Goal: Transaction & Acquisition: Purchase product/service

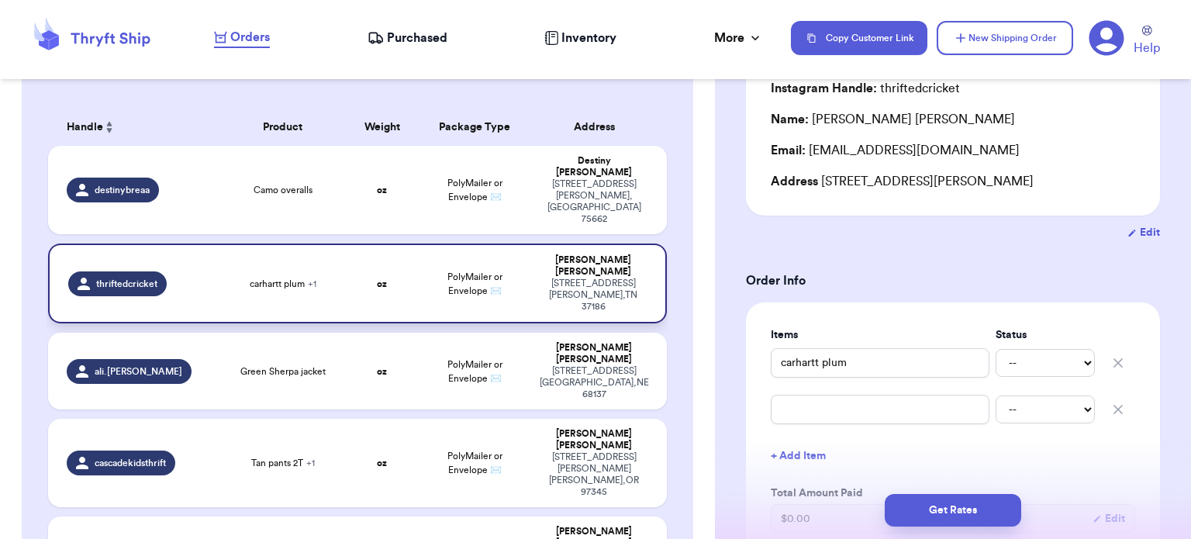
scroll to position [127, 0]
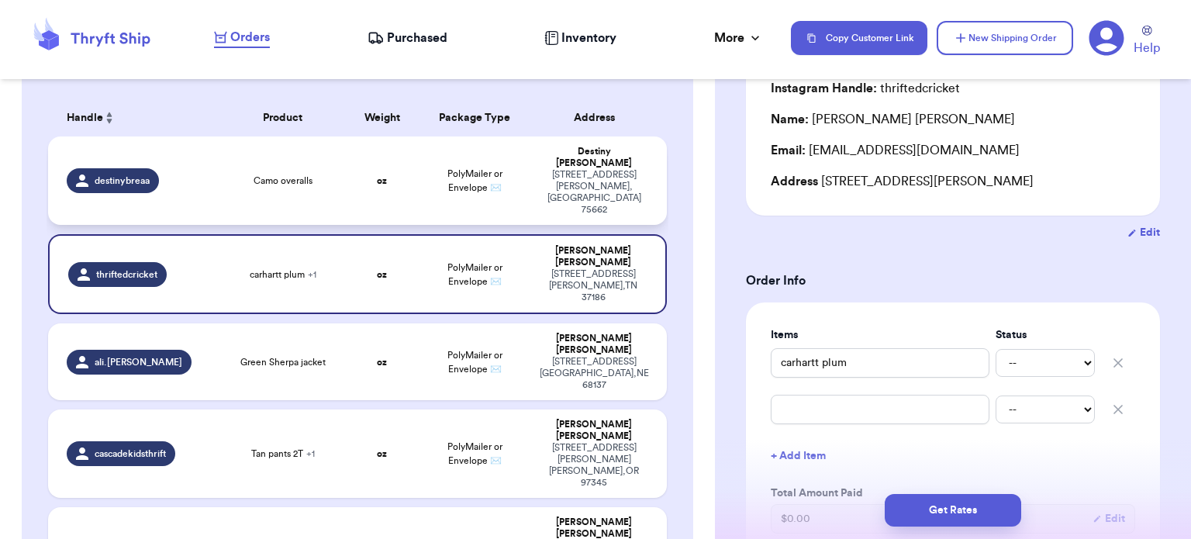
click at [275, 150] on td "Camo overalls" at bounding box center [283, 180] width 124 height 88
type input "Camo overalls"
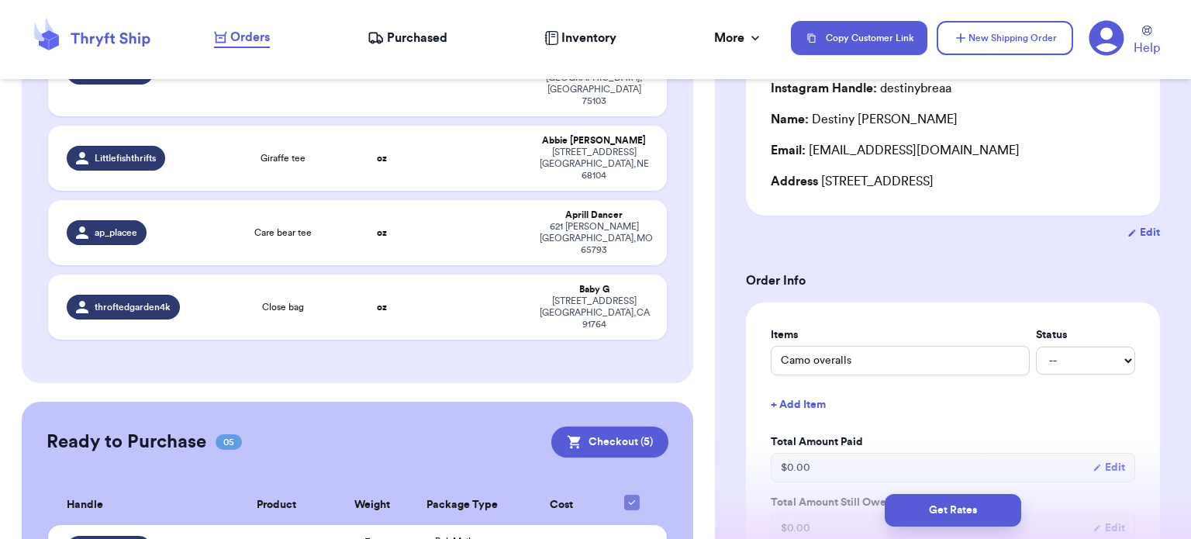
scroll to position [1137, 0]
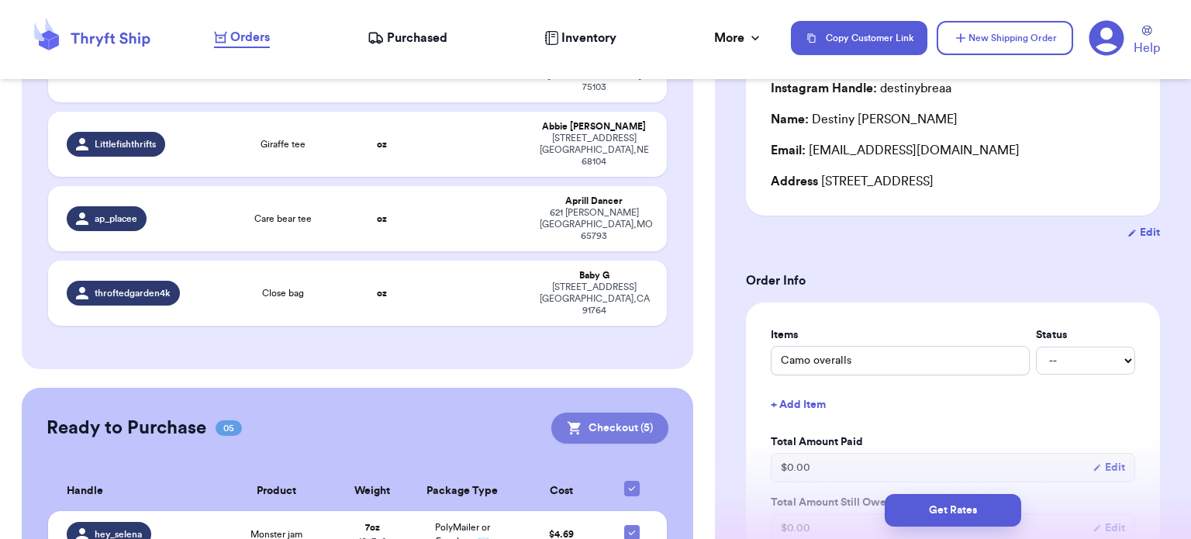
click at [596, 413] on button "Checkout ( 5 )" at bounding box center [609, 428] width 117 height 31
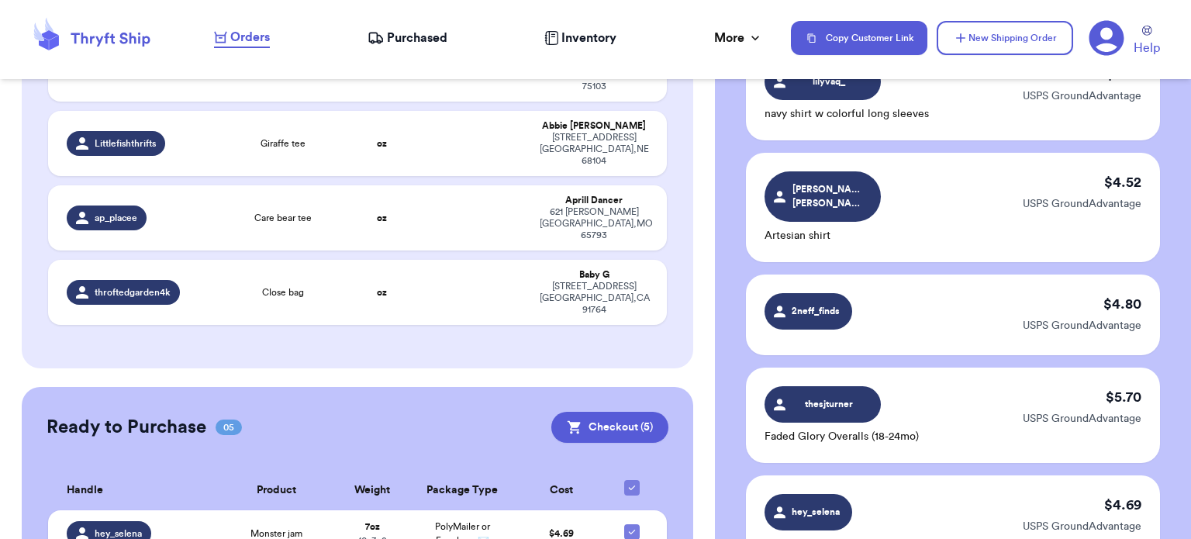
scroll to position [576, 0]
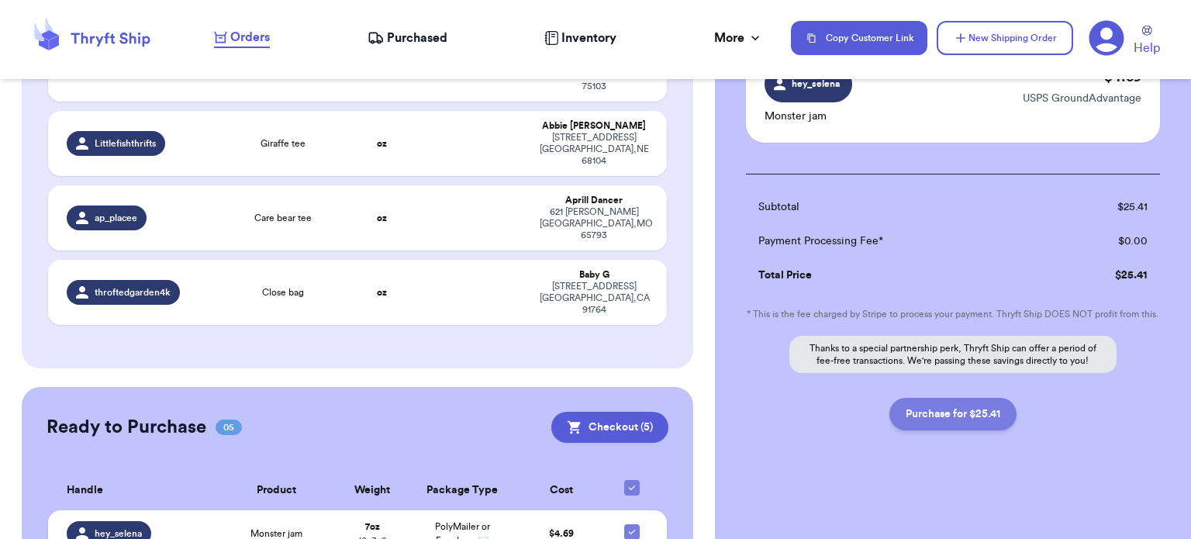
click at [924, 420] on button "Purchase for $25.41" at bounding box center [952, 414] width 127 height 33
checkbox input "false"
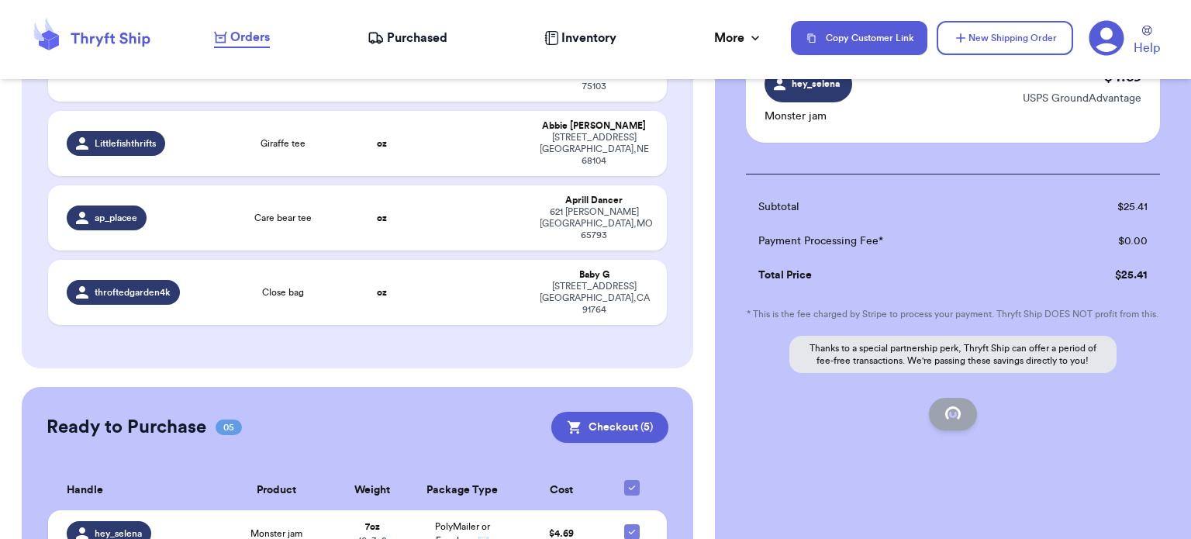
checkbox input "false"
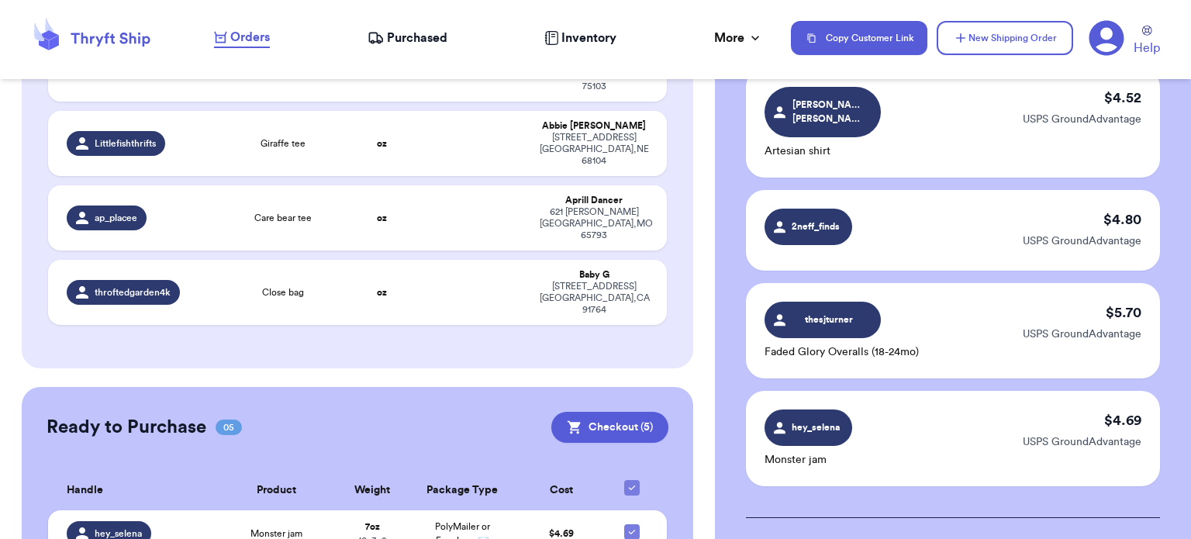
checkbox input "true"
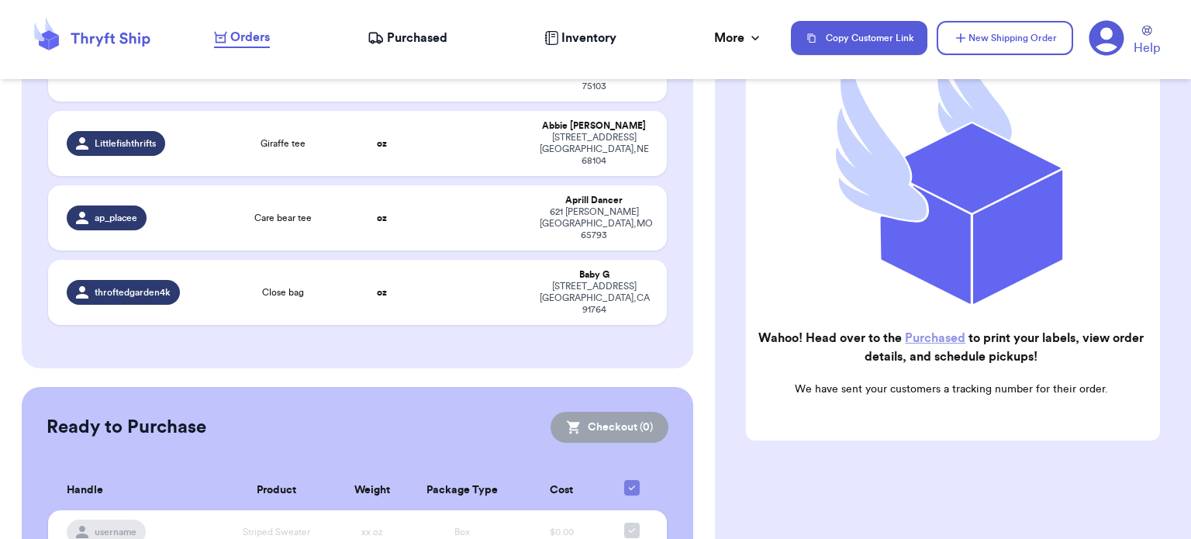
scroll to position [908, 0]
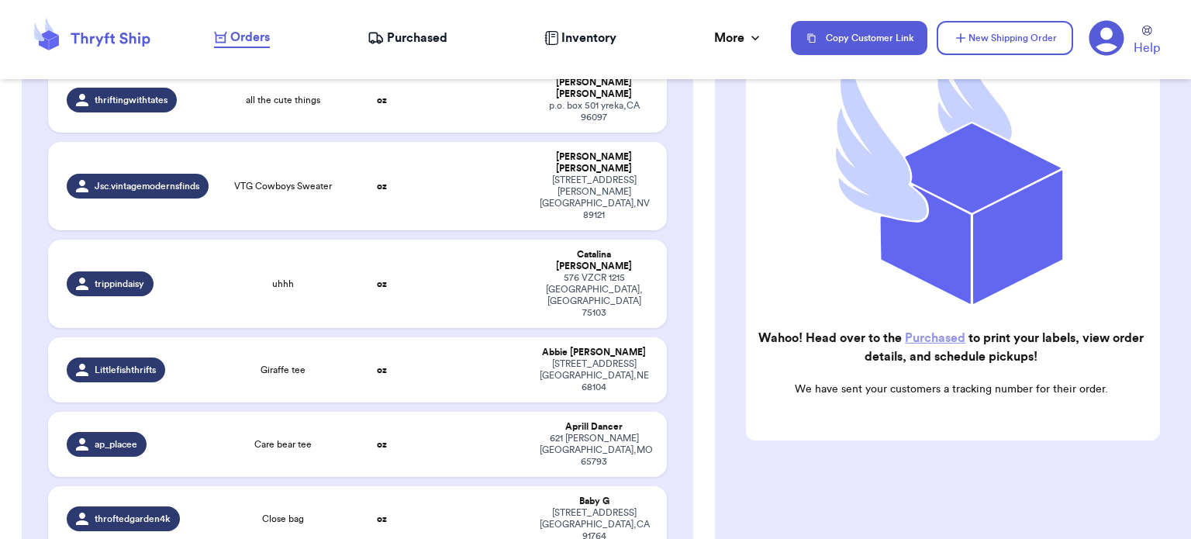
click at [944, 332] on link "Purchased" at bounding box center [935, 338] width 60 height 12
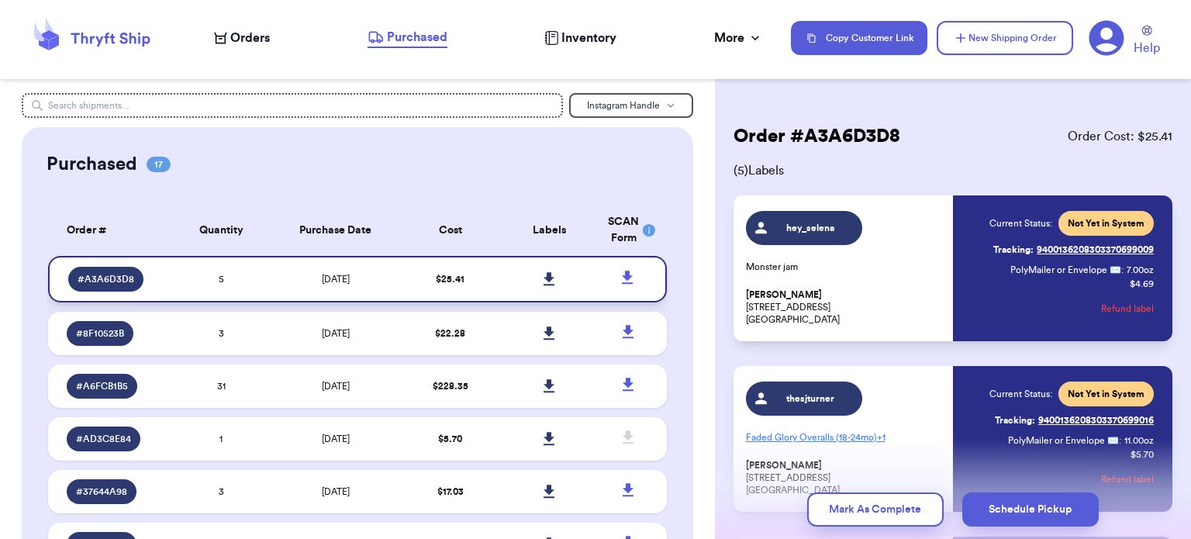
click at [544, 278] on icon at bounding box center [549, 278] width 11 height 13
